Goal: Communication & Community: Answer question/provide support

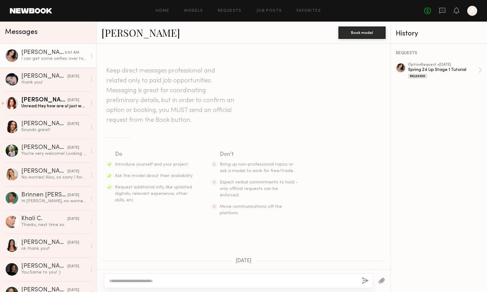
scroll to position [157, 0]
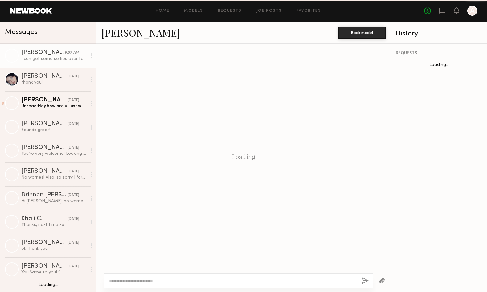
scroll to position [194, 0]
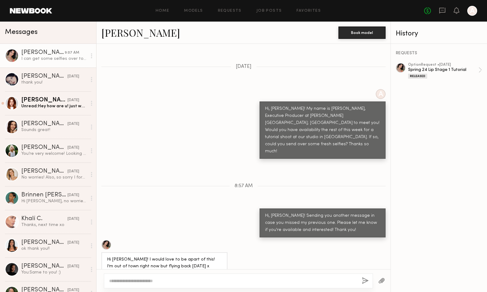
click at [189, 278] on textarea at bounding box center [233, 281] width 248 height 6
click at [189, 282] on textarea at bounding box center [233, 281] width 248 height 6
click at [228, 278] on textarea at bounding box center [233, 281] width 248 height 6
type textarea "**********"
click at [364, 285] on div "**********" at bounding box center [238, 280] width 269 height 15
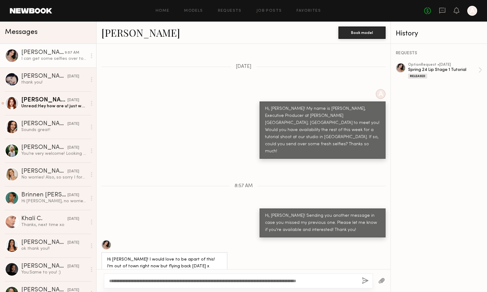
click at [365, 281] on button "button" at bounding box center [365, 281] width 7 height 8
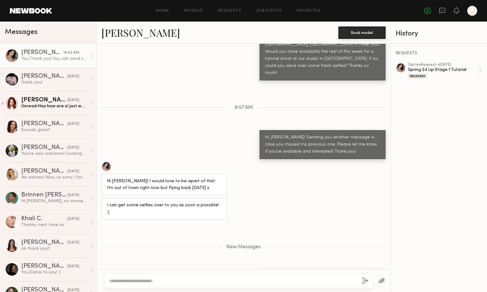
click at [39, 15] on header "Home Models Requests Job Posts Favorites Sign Out No fees up to $5,000 A" at bounding box center [243, 11] width 487 height 22
click at [40, 11] on link at bounding box center [31, 11] width 42 height 6
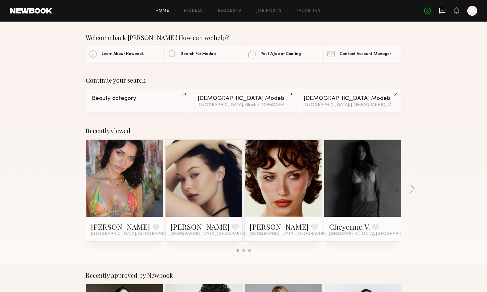
click at [443, 11] on icon at bounding box center [442, 10] width 7 height 7
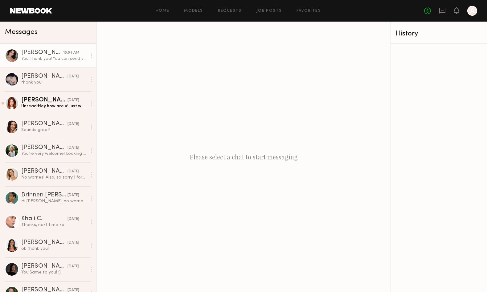
click at [45, 51] on div "[PERSON_NAME]" at bounding box center [42, 53] width 42 height 6
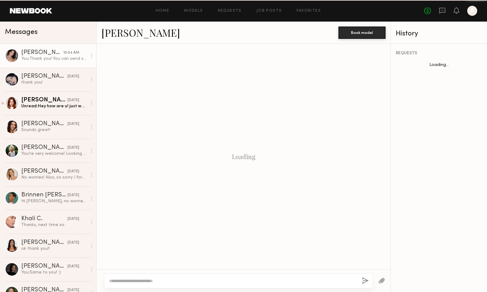
scroll to position [225, 0]
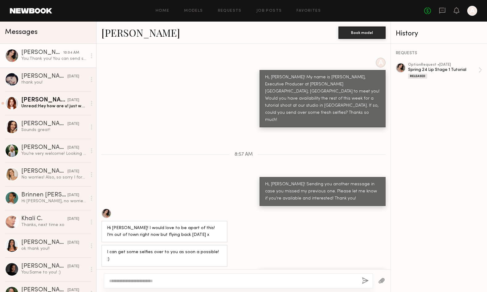
click at [141, 36] on link "[PERSON_NAME]" at bounding box center [140, 32] width 79 height 13
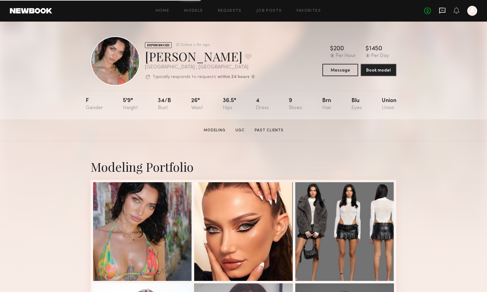
click at [443, 10] on icon at bounding box center [442, 10] width 7 height 7
